Goal: Information Seeking & Learning: Learn about a topic

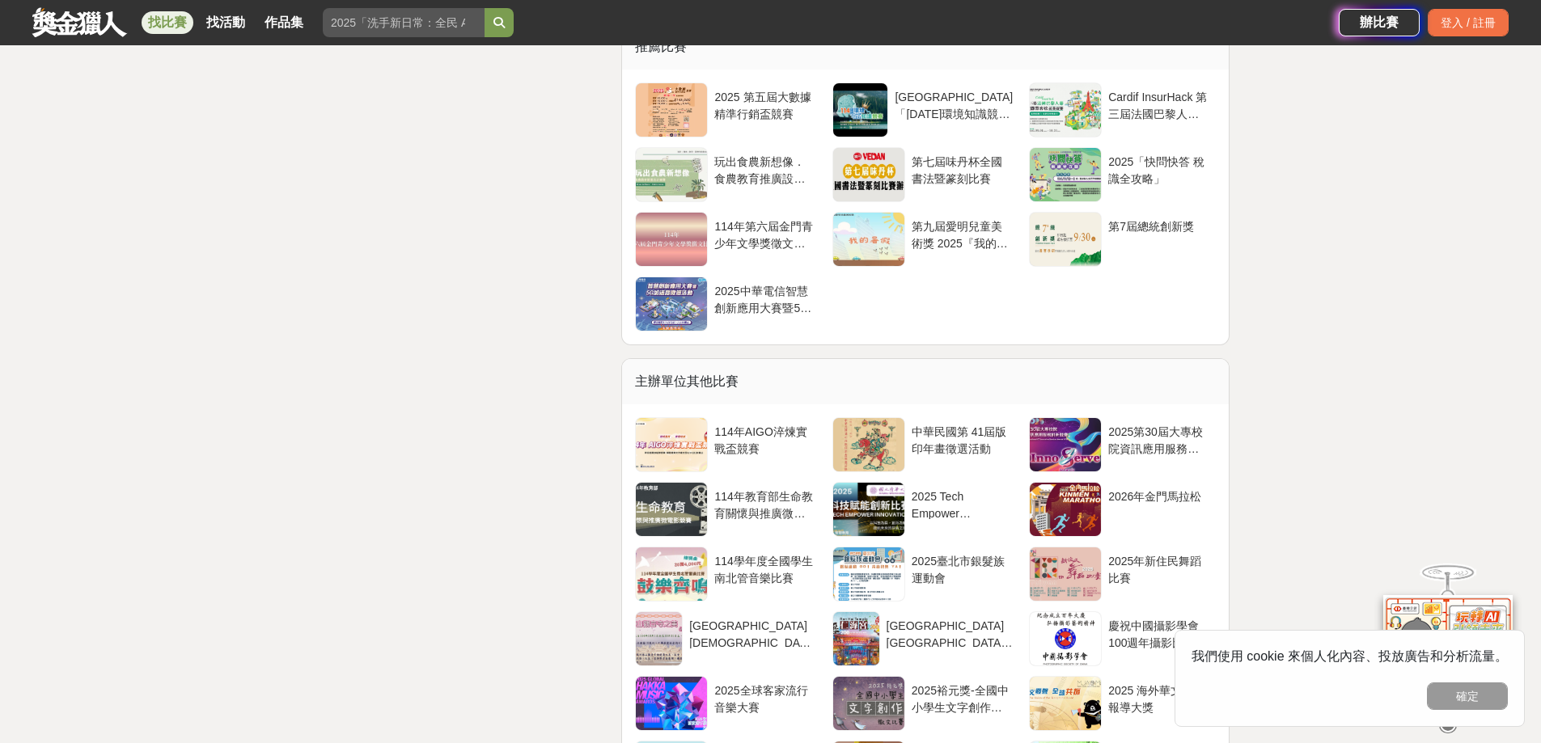
scroll to position [3478, 0]
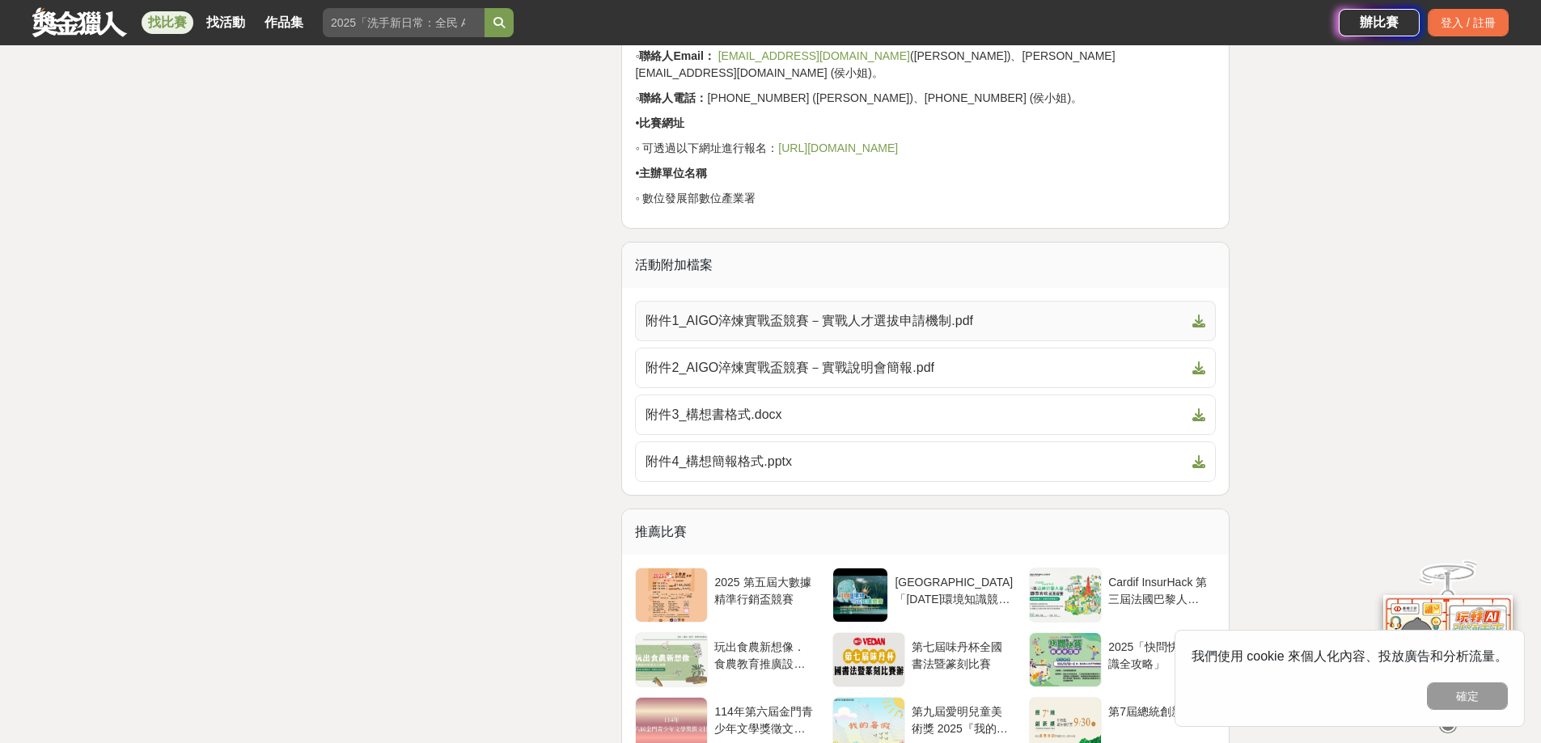
click at [903, 311] on span "附件1_AIGO淬煉實戰盃競賽－實戰人才選拔申請機制.pdf" at bounding box center [915, 320] width 540 height 19
click at [899, 358] on span "附件2_AIGO淬煉實戰盃競賽－實戰說明會簡報.pdf" at bounding box center [915, 367] width 540 height 19
drag, startPoint x: 517, startPoint y: 412, endPoint x: 527, endPoint y: 408, distance: 11.3
drag, startPoint x: 459, startPoint y: 400, endPoint x: 502, endPoint y: 380, distance: 47.1
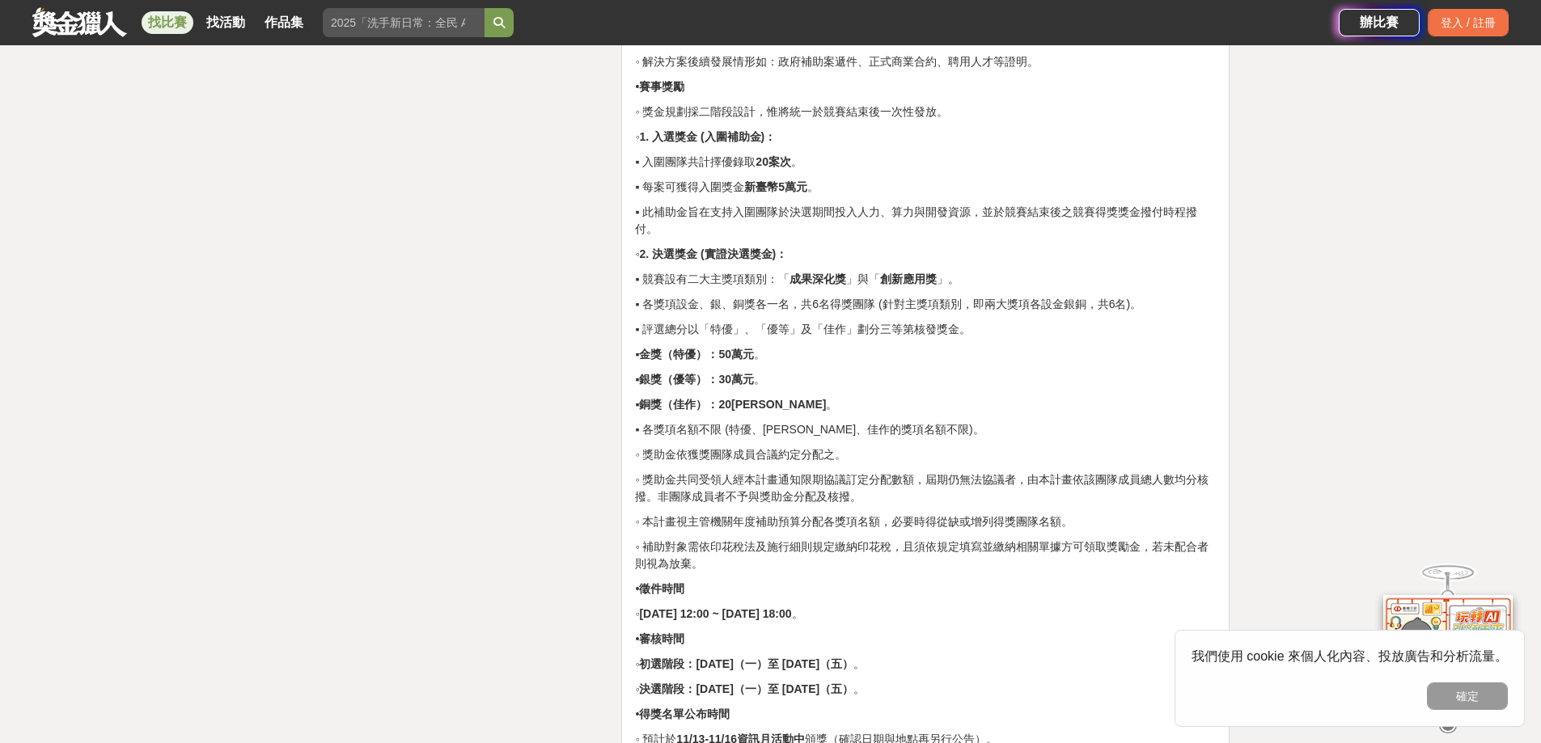
scroll to position [2750, 0]
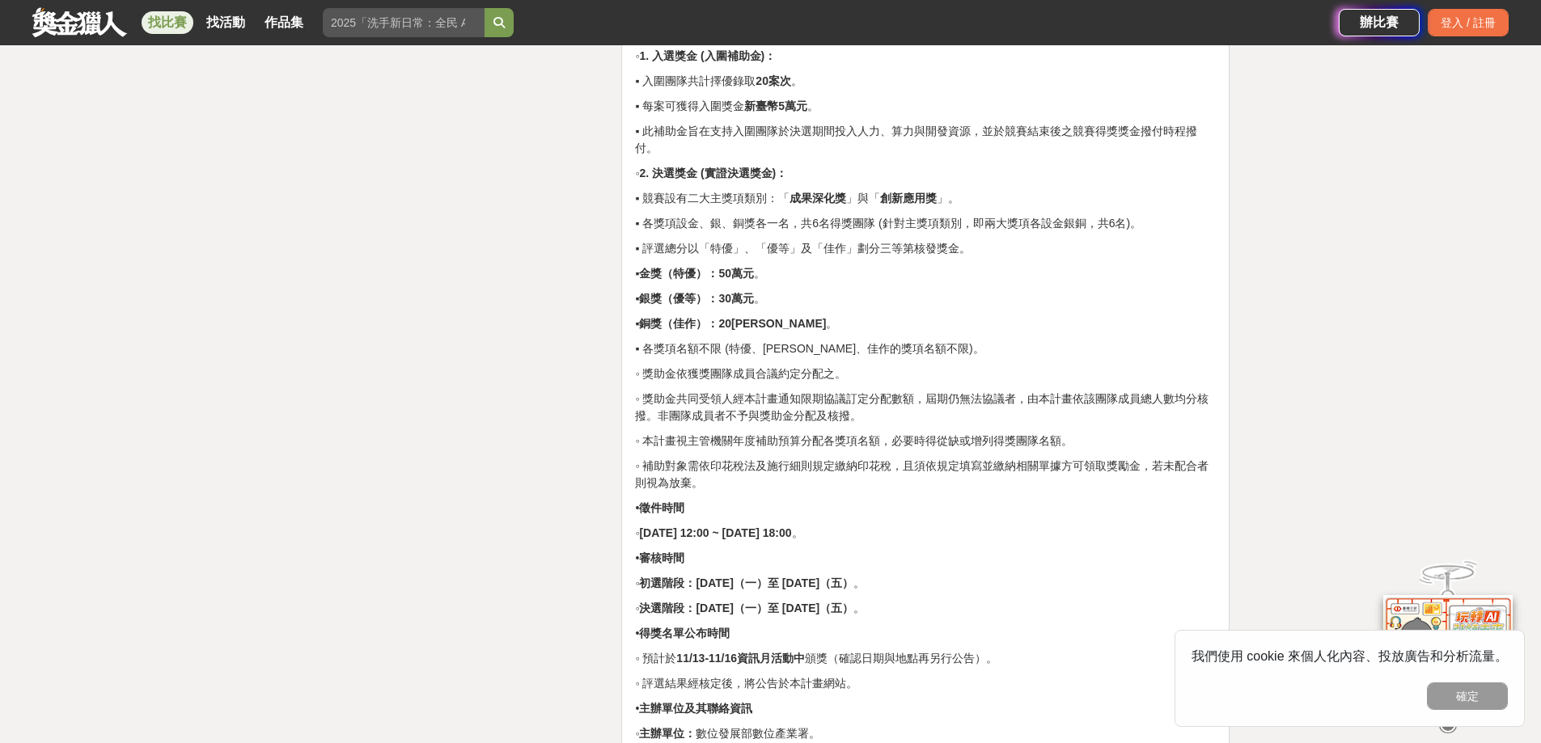
click at [939, 575] on p "◦ 初選階段：[DATE]（一）至 [DATE]（五） 。" at bounding box center [925, 583] width 581 height 17
drag, startPoint x: 933, startPoint y: 579, endPoint x: 632, endPoint y: 563, distance: 301.3
click at [937, 582] on p "◦ 初選階段：[DATE]（一）至 [DATE]（五） 。" at bounding box center [925, 583] width 581 height 17
click at [794, 578] on strong "初選階段：[DATE]（一）至 [DATE]（五）" at bounding box center [746, 583] width 214 height 13
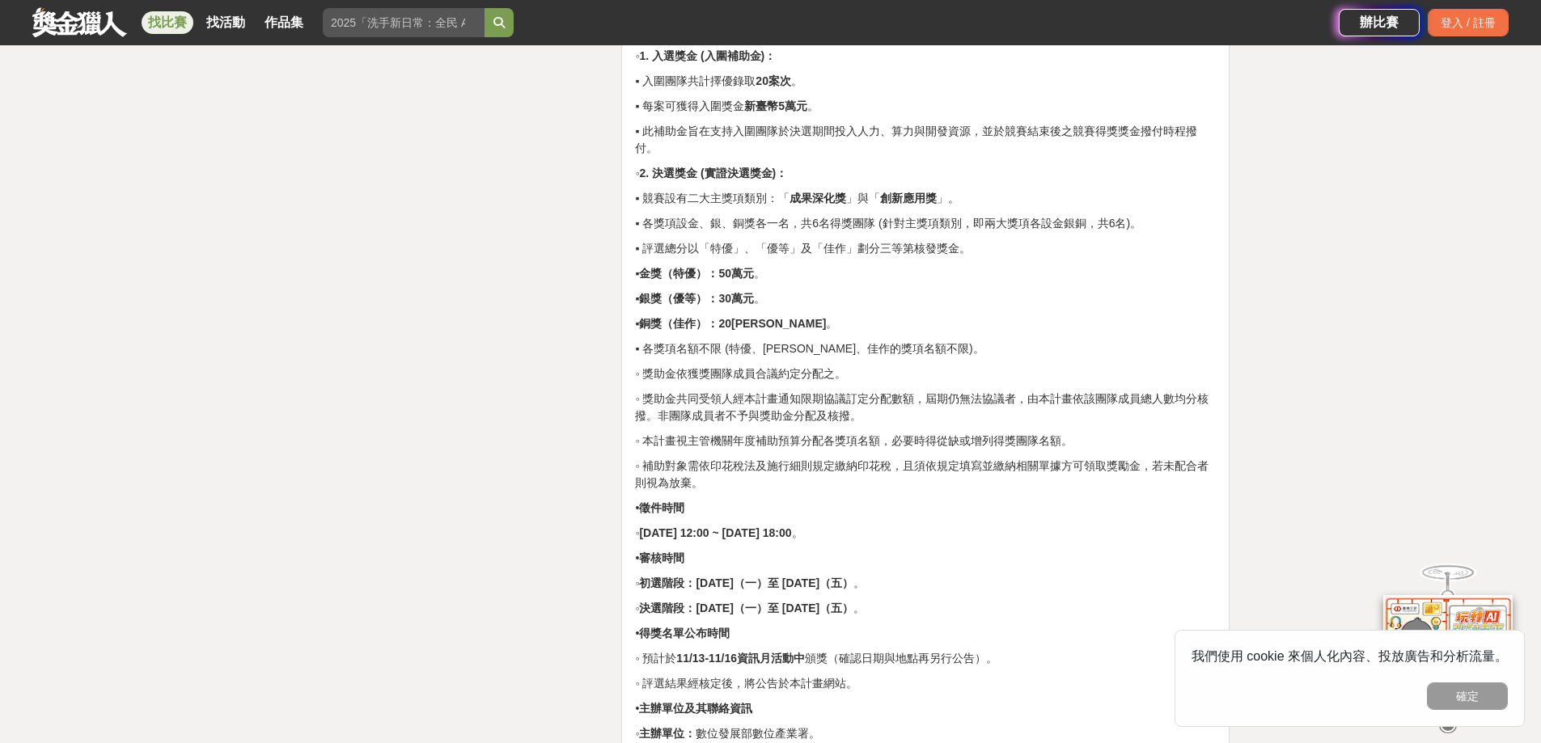
click at [832, 577] on strong "初選階段：[DATE]（一）至 [DATE]（五）" at bounding box center [746, 583] width 214 height 13
click at [853, 585] on strong "初選階段：[DATE]（一）至 [DATE]（五）" at bounding box center [746, 583] width 214 height 13
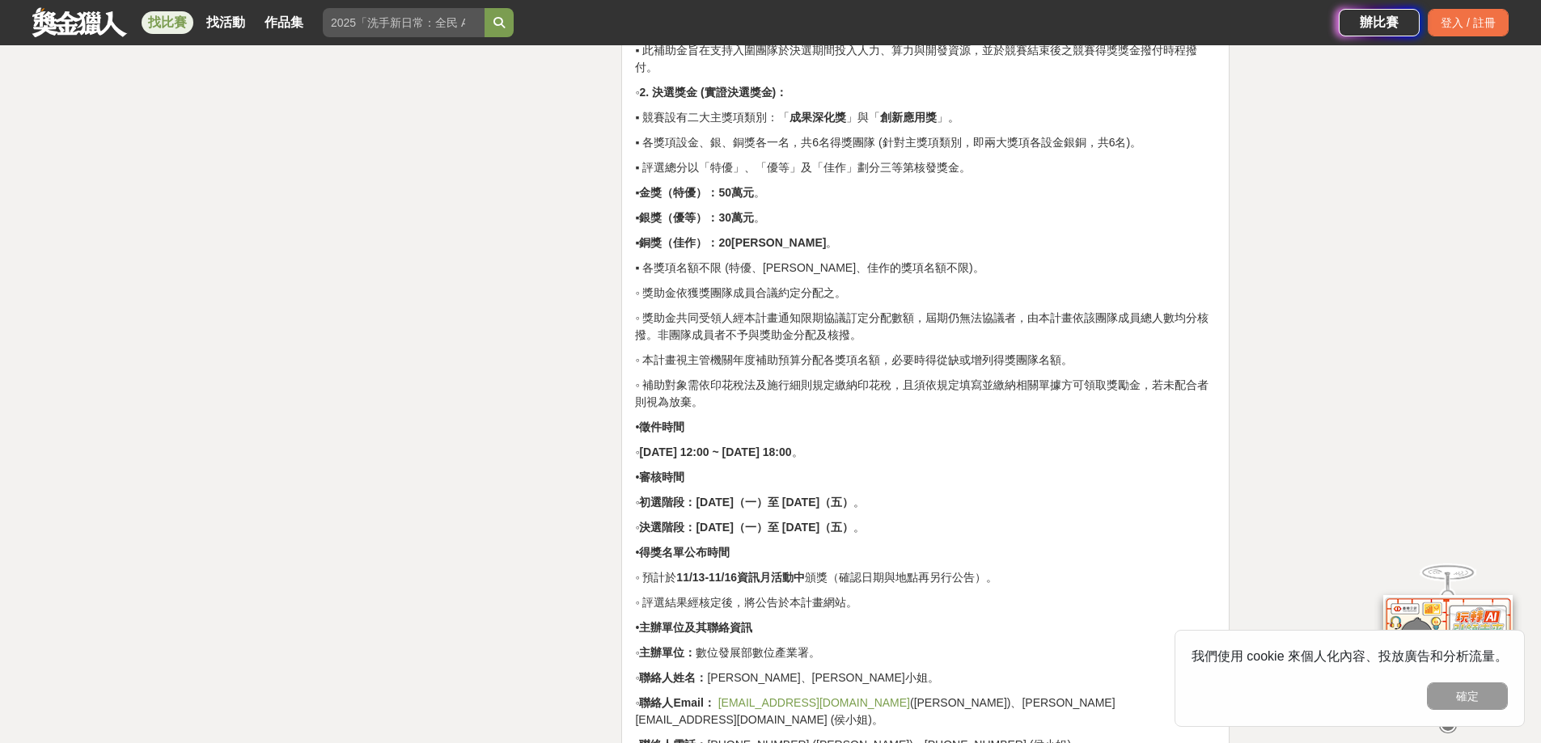
click at [702, 584] on p "◦ 預計於 11/13-11/16資訊月活動中 頒獎（確認日期與地點再另行公告）。" at bounding box center [925, 577] width 581 height 17
drag, startPoint x: 703, startPoint y: 500, endPoint x: 987, endPoint y: 510, distance: 284.1
click at [973, 552] on p "• 得獎名單公布時間" at bounding box center [925, 552] width 581 height 17
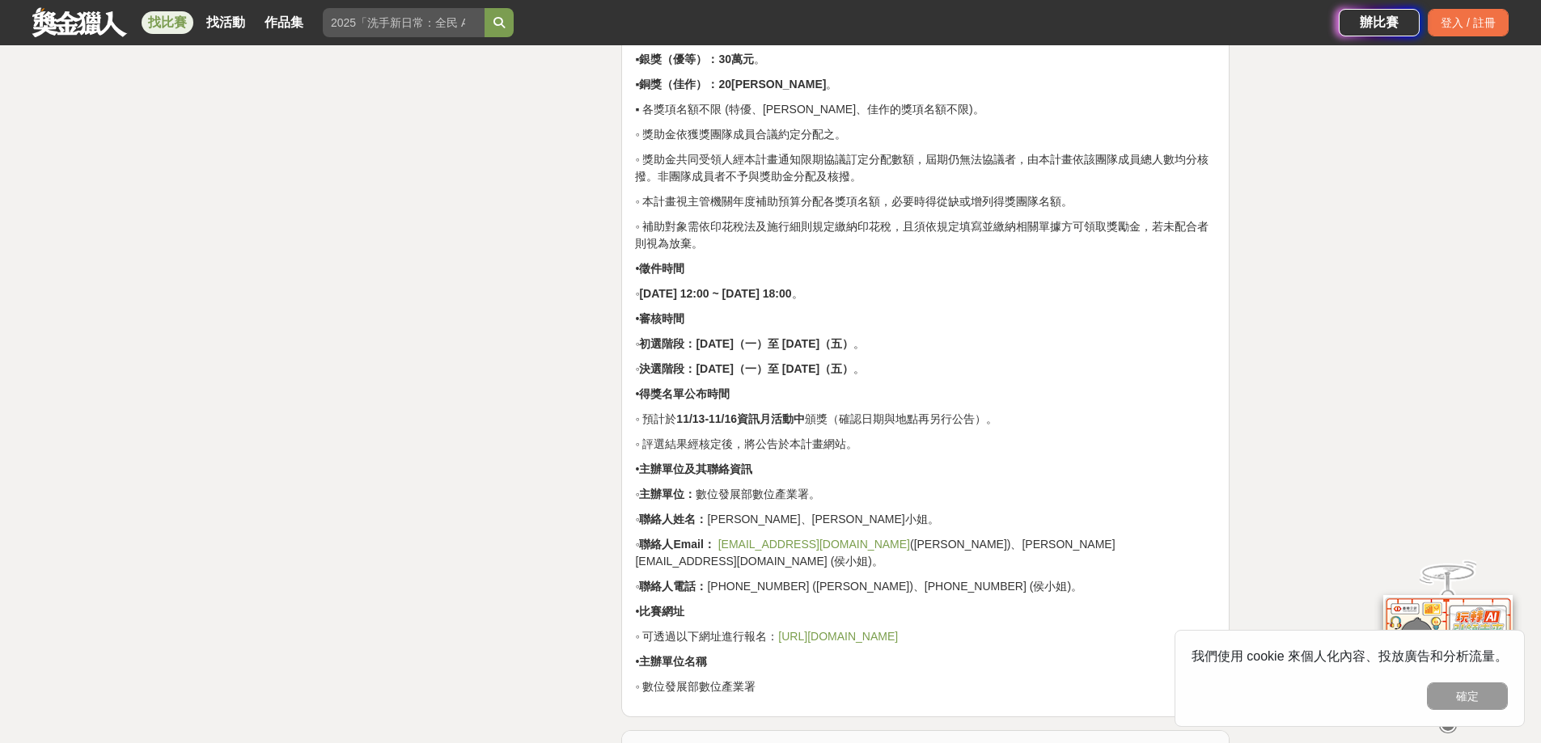
scroll to position [3074, 0]
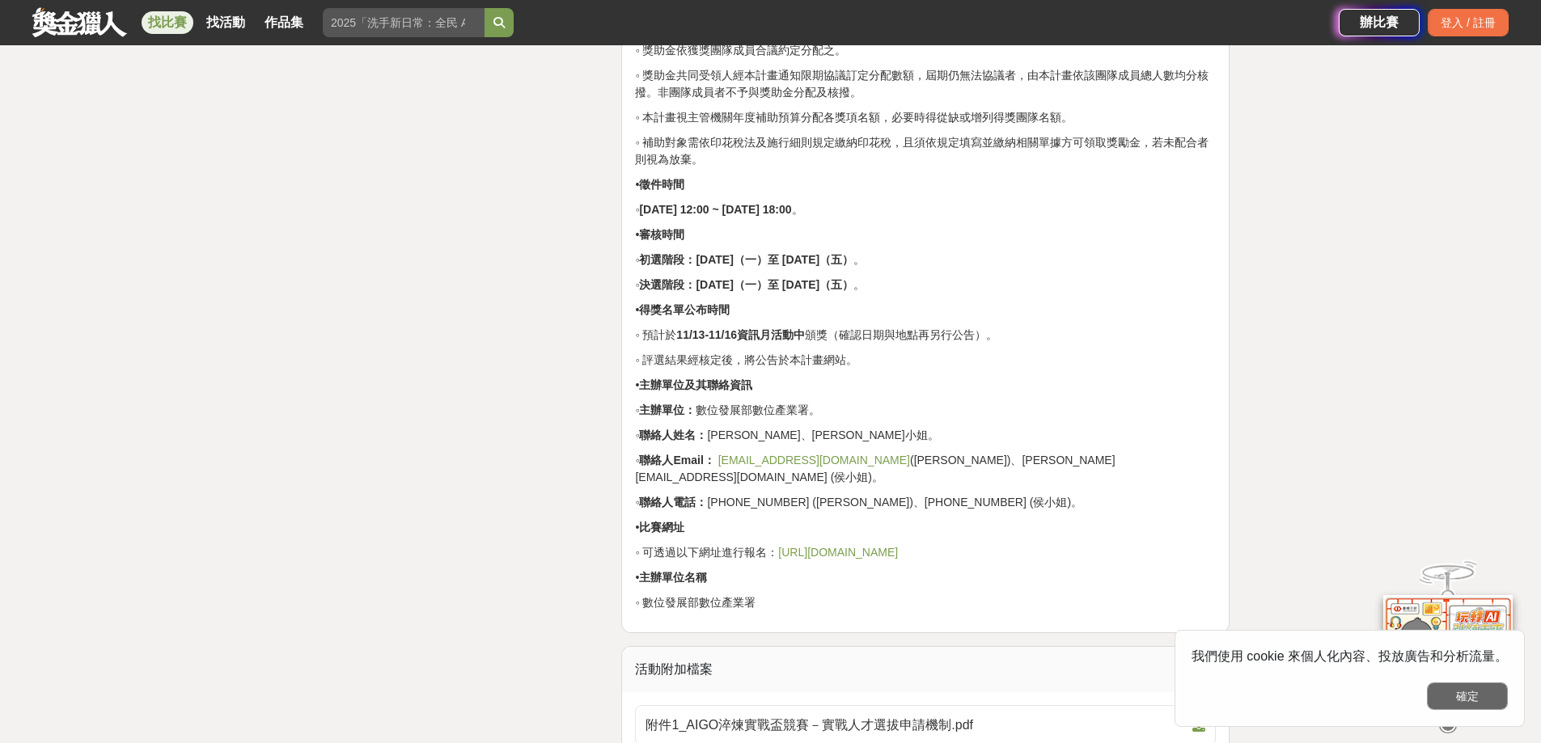
click at [1489, 690] on button "確定" at bounding box center [1467, 697] width 81 height 28
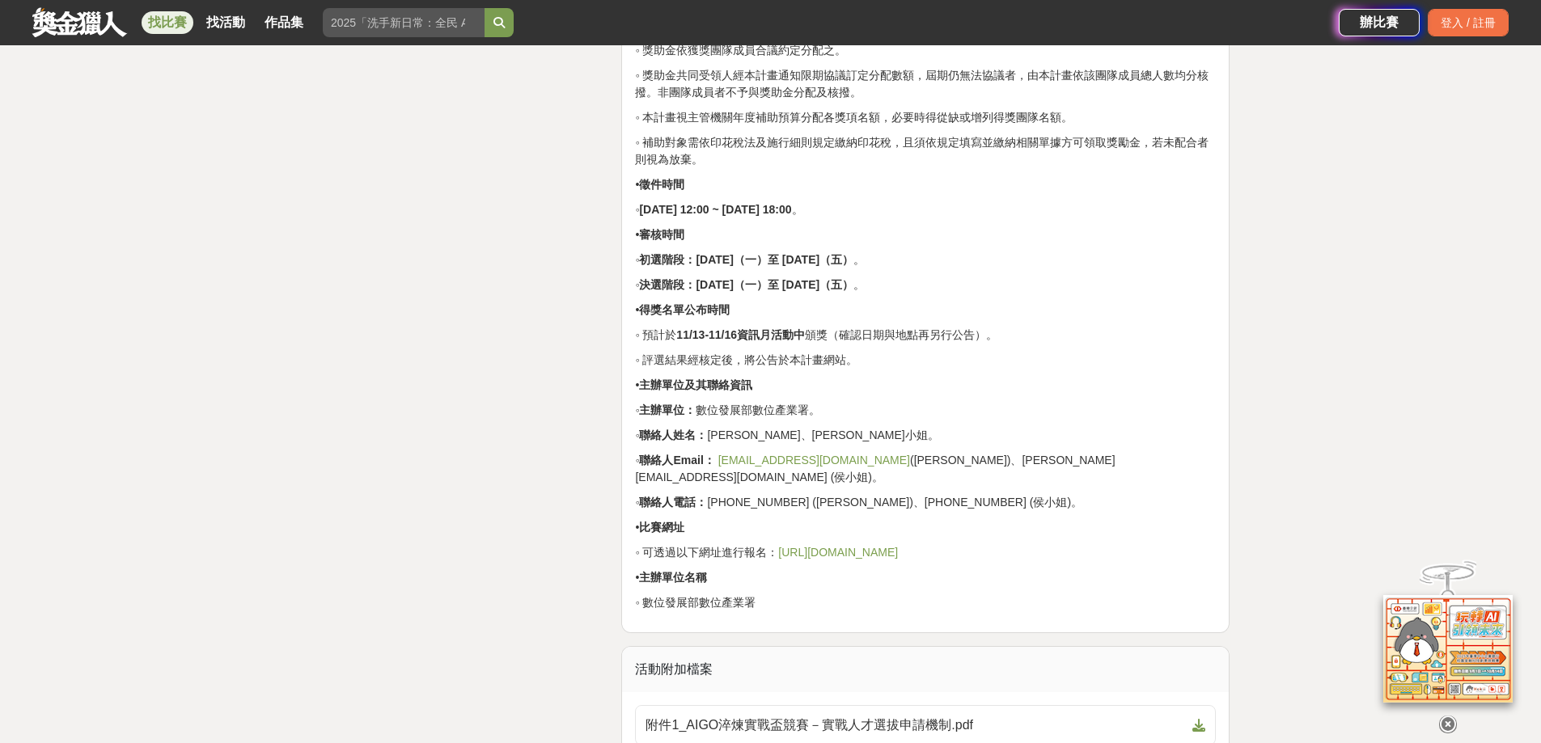
click at [1452, 720] on icon at bounding box center [1448, 725] width 18 height 18
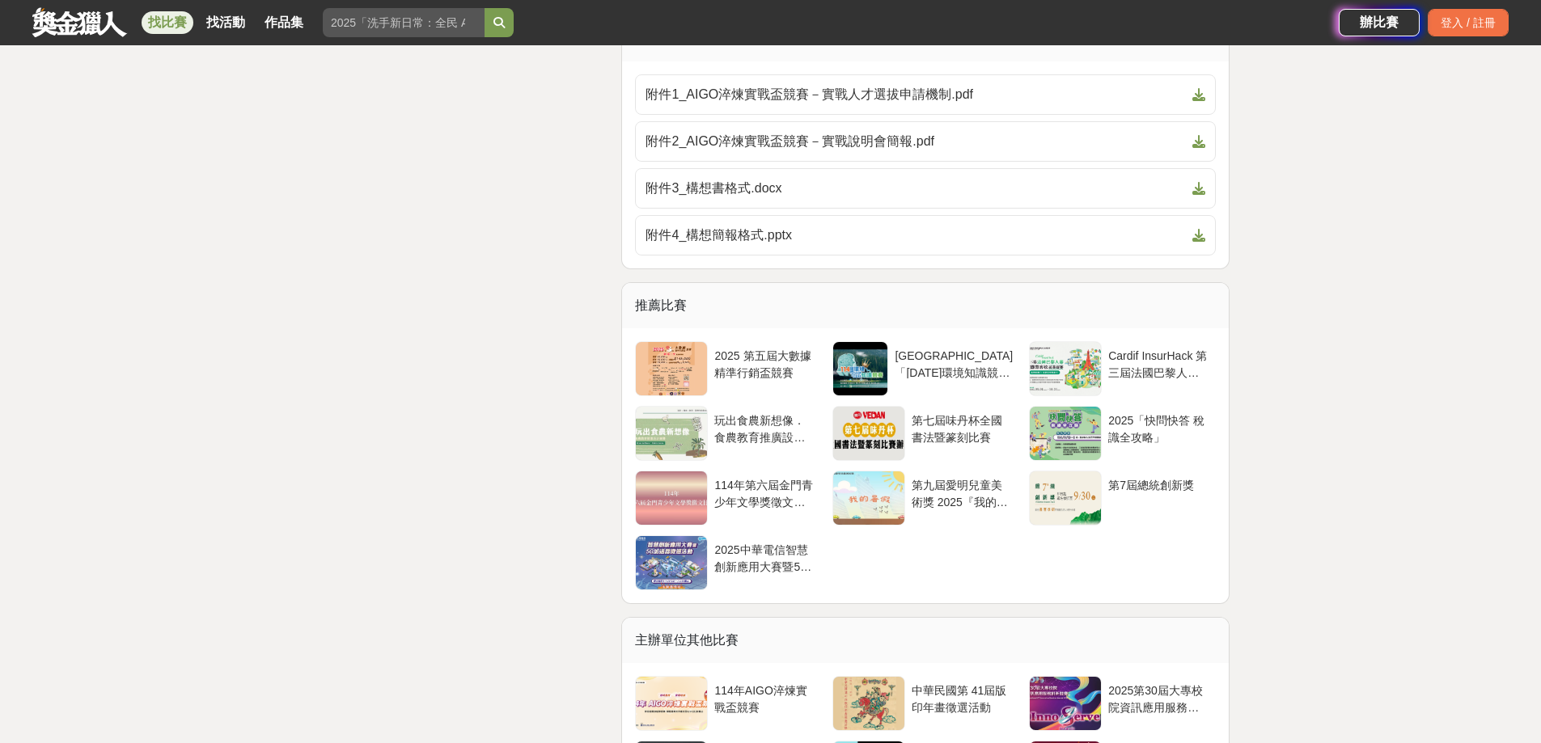
scroll to position [3721, 0]
